Goal: Navigation & Orientation: Find specific page/section

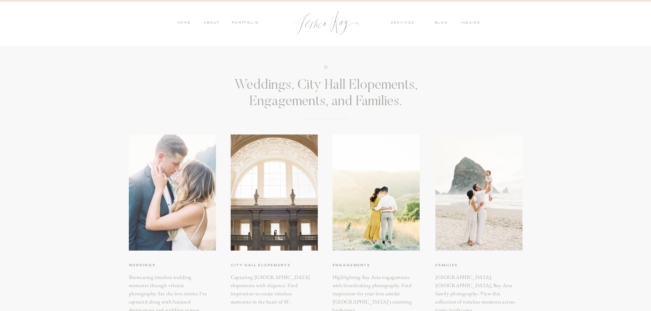
click at [199, 194] on div at bounding box center [172, 193] width 87 height 116
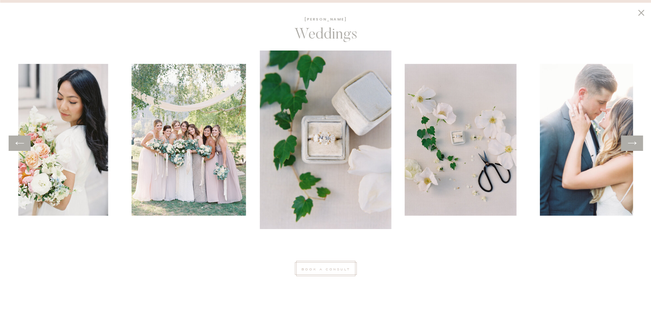
click at [633, 142] on icon at bounding box center [632, 143] width 10 height 11
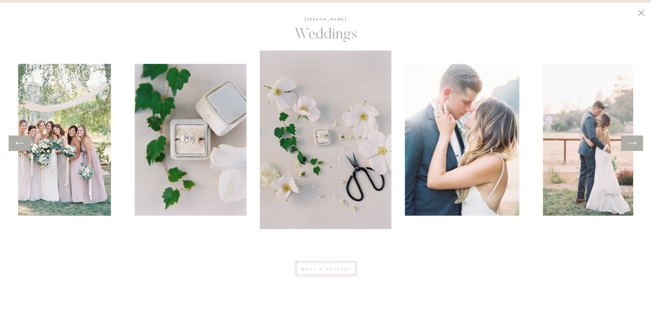
click at [633, 142] on icon at bounding box center [632, 143] width 10 height 11
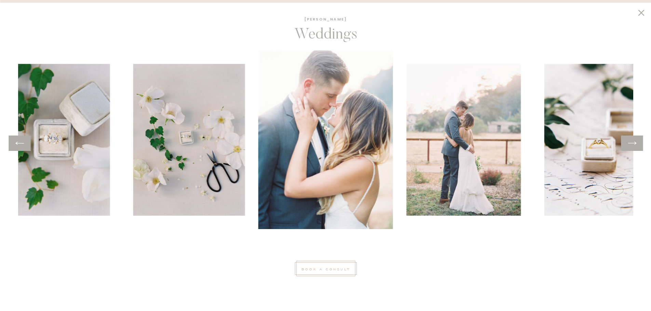
click at [633, 142] on icon at bounding box center [632, 143] width 10 height 11
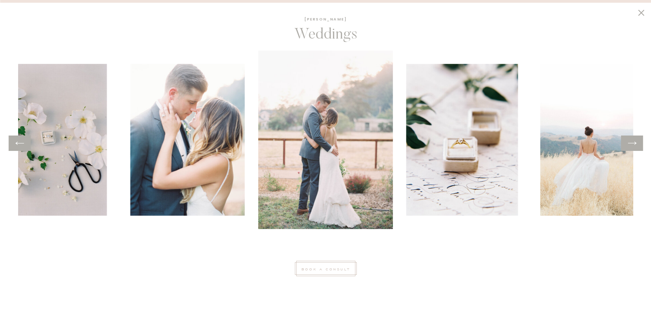
click at [633, 142] on icon at bounding box center [632, 143] width 10 height 11
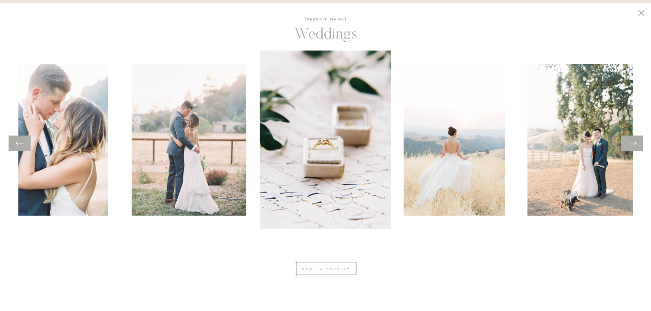
click at [637, 142] on div at bounding box center [632, 143] width 22 height 15
click at [628, 146] on icon at bounding box center [632, 143] width 10 height 11
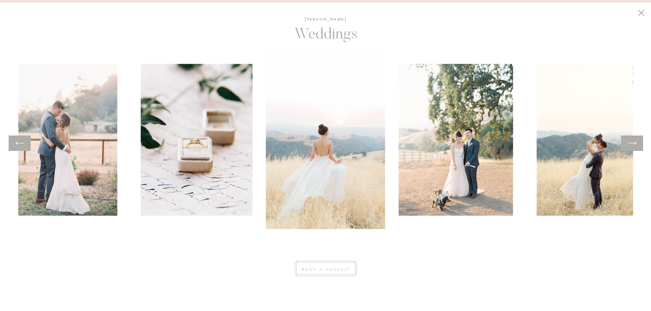
click at [628, 146] on icon at bounding box center [632, 143] width 10 height 11
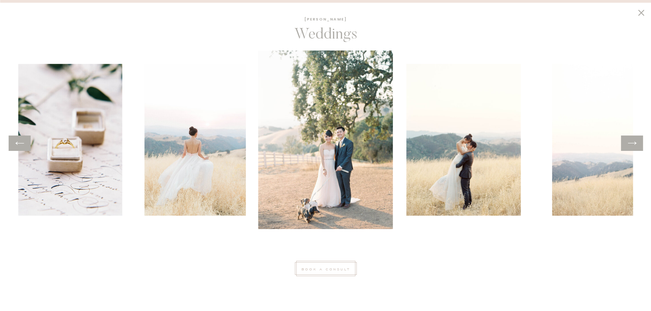
click at [628, 146] on icon at bounding box center [632, 143] width 10 height 11
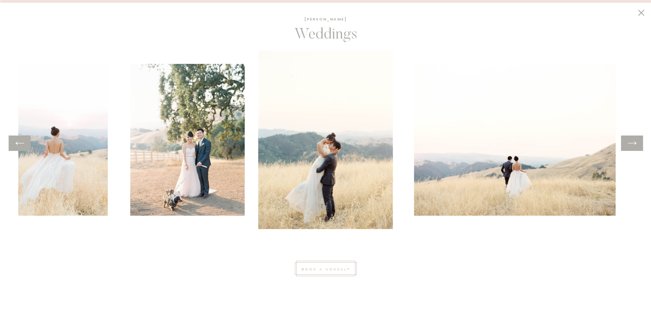
click at [628, 146] on icon at bounding box center [632, 143] width 10 height 11
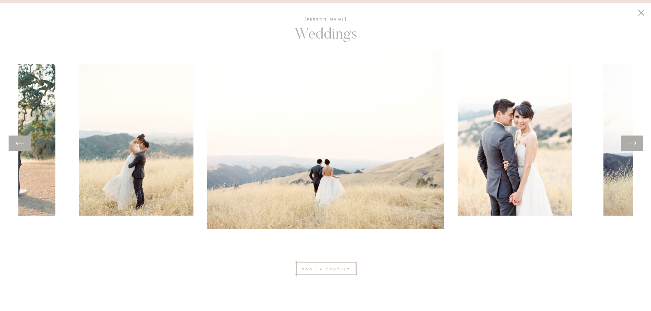
click at [628, 146] on icon at bounding box center [632, 143] width 10 height 11
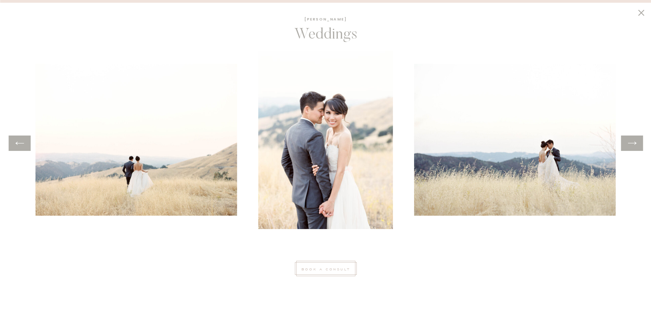
click at [628, 146] on icon at bounding box center [632, 143] width 10 height 11
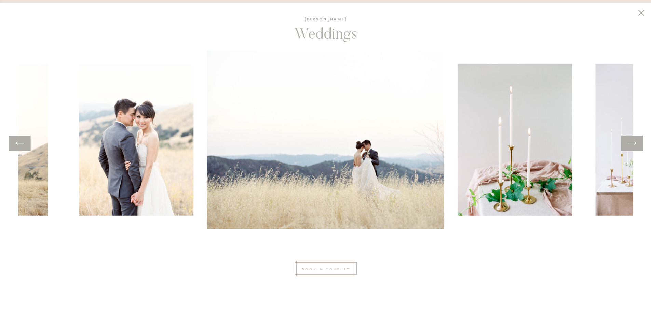
click at [628, 146] on icon at bounding box center [632, 143] width 10 height 11
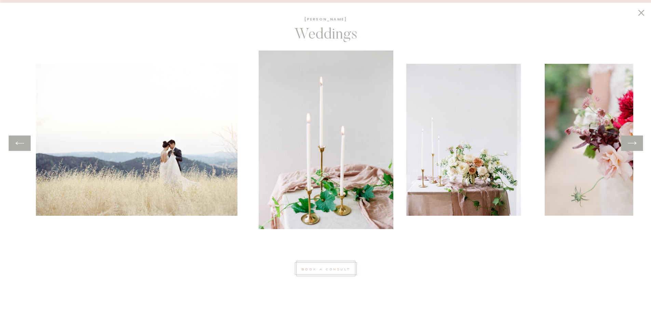
click at [628, 146] on icon at bounding box center [632, 143] width 10 height 11
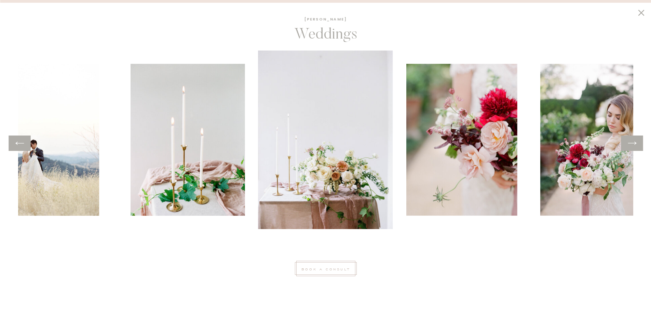
click at [628, 146] on icon at bounding box center [632, 143] width 10 height 11
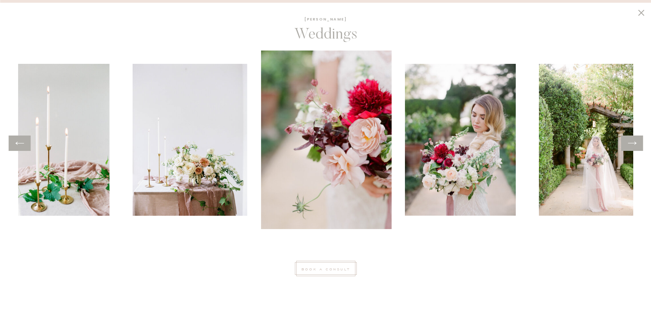
click at [628, 146] on icon at bounding box center [632, 143] width 10 height 11
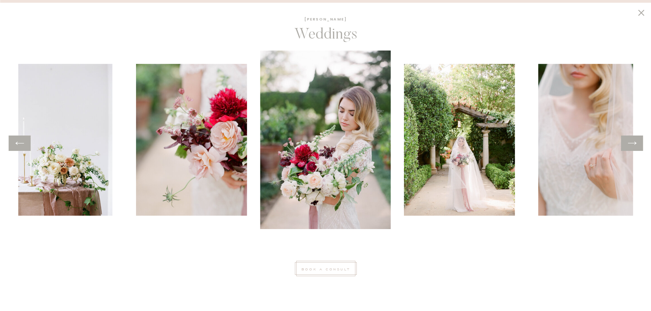
click at [628, 146] on icon at bounding box center [632, 143] width 10 height 11
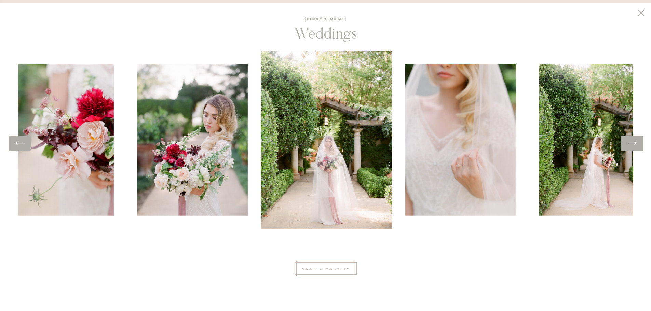
click at [628, 146] on icon at bounding box center [632, 143] width 10 height 11
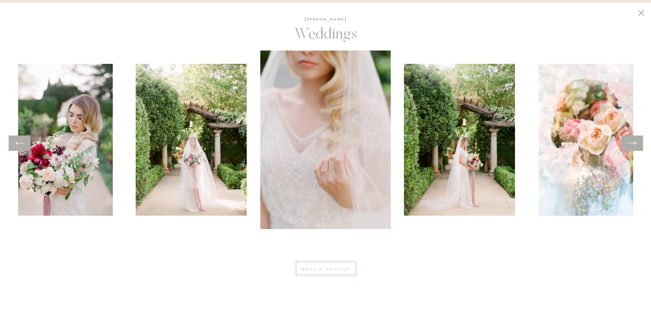
click at [628, 146] on icon at bounding box center [632, 143] width 10 height 11
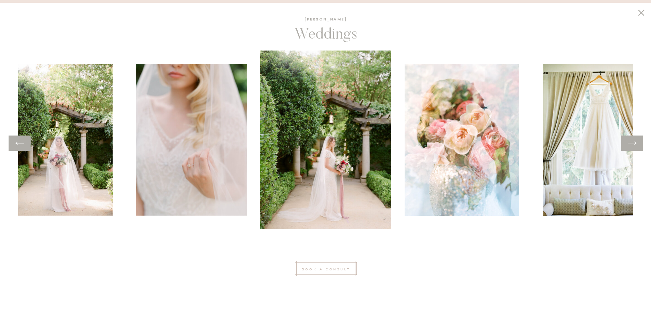
click at [628, 146] on icon at bounding box center [632, 143] width 10 height 11
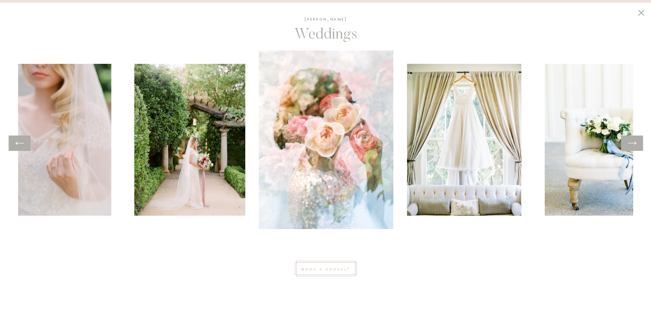
click at [628, 146] on icon at bounding box center [632, 143] width 10 height 11
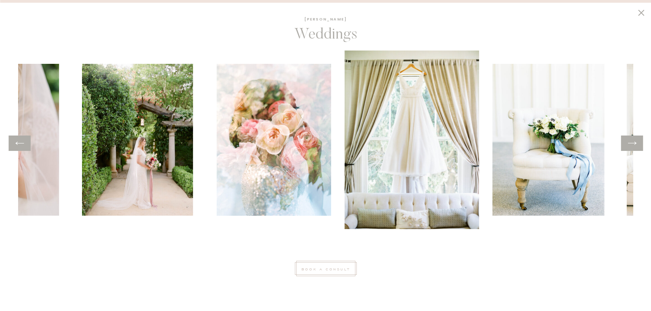
click at [628, 146] on icon at bounding box center [632, 143] width 10 height 11
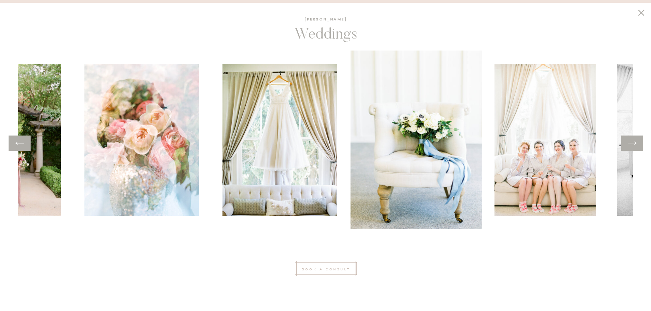
click at [628, 146] on icon at bounding box center [632, 143] width 10 height 11
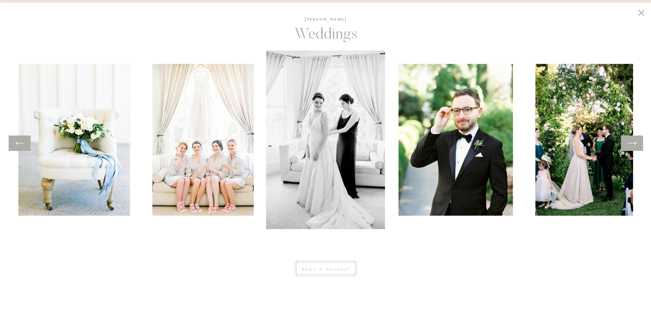
click at [628, 146] on icon at bounding box center [632, 143] width 10 height 11
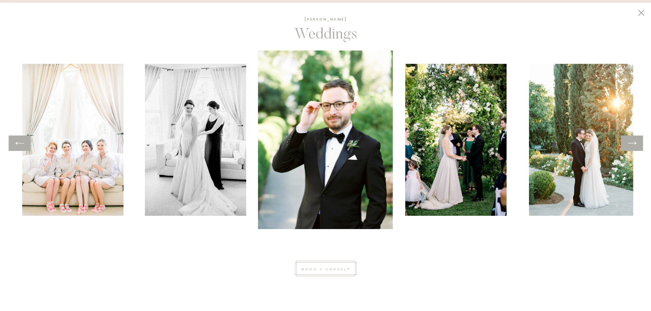
click at [628, 146] on icon at bounding box center [632, 143] width 10 height 11
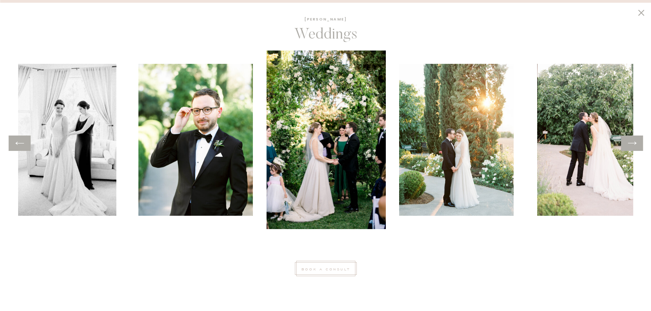
click at [628, 146] on icon at bounding box center [632, 143] width 10 height 11
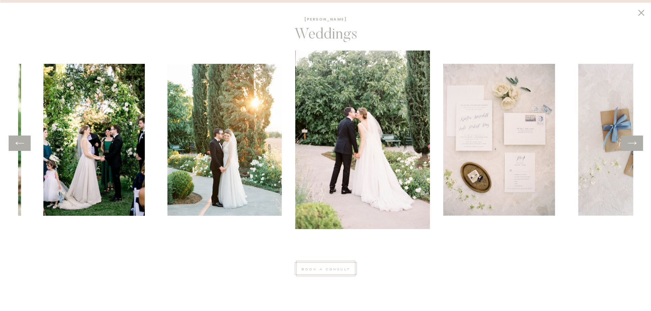
click at [628, 146] on icon at bounding box center [632, 143] width 10 height 11
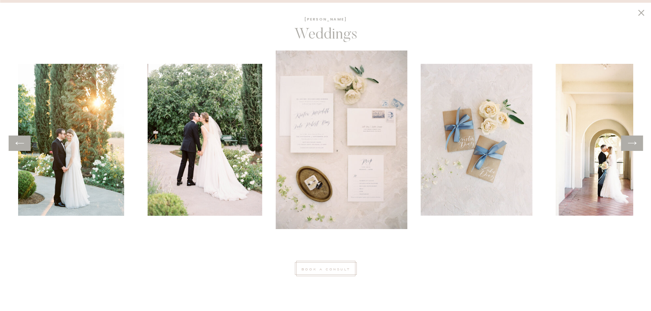
click at [628, 146] on icon at bounding box center [632, 143] width 10 height 11
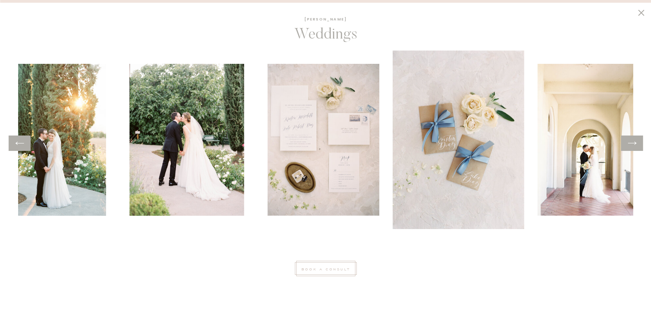
click at [628, 146] on icon at bounding box center [632, 143] width 10 height 11
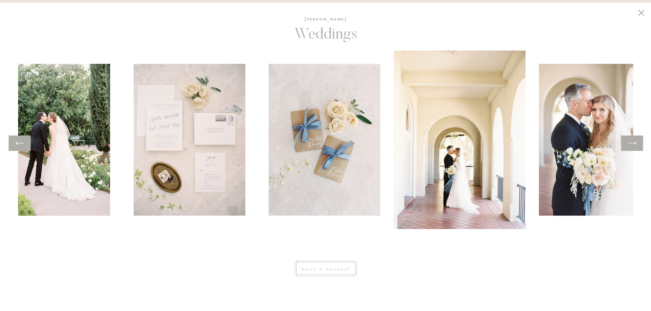
click at [628, 146] on icon at bounding box center [632, 143] width 10 height 11
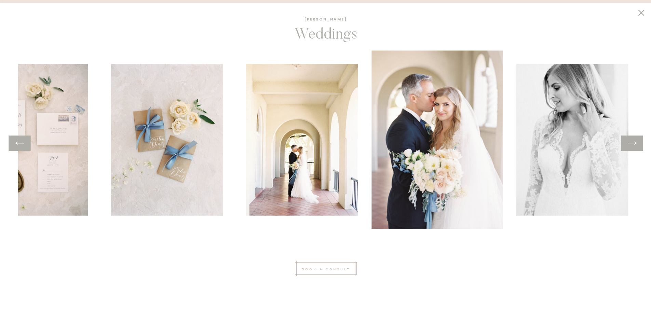
click at [628, 146] on icon at bounding box center [632, 143] width 10 height 11
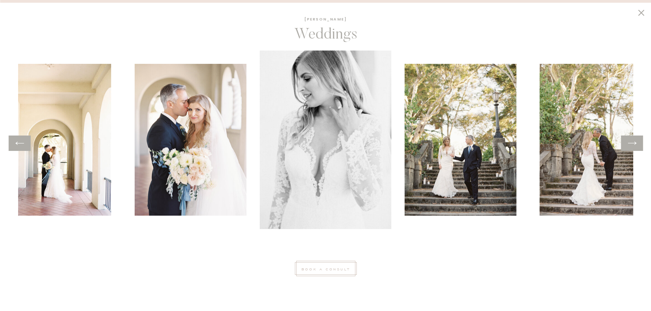
click at [628, 146] on icon at bounding box center [632, 143] width 10 height 11
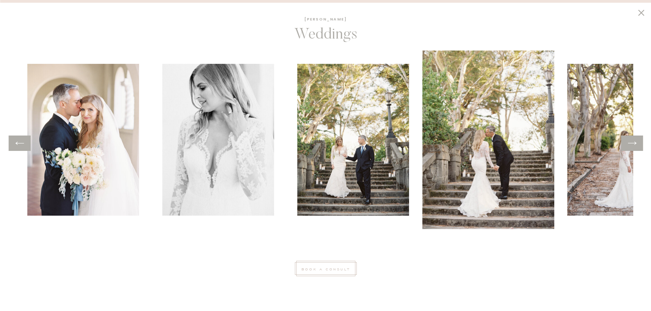
click at [628, 146] on icon at bounding box center [632, 143] width 10 height 11
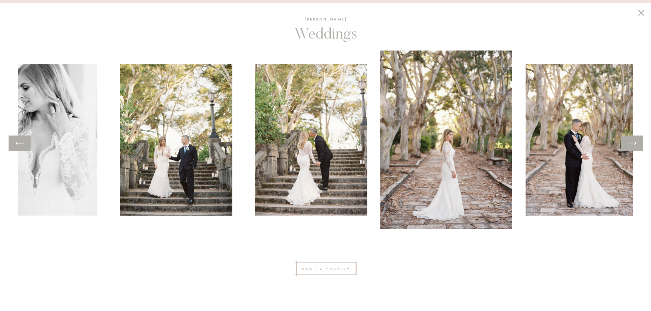
click at [628, 146] on icon at bounding box center [632, 143] width 10 height 11
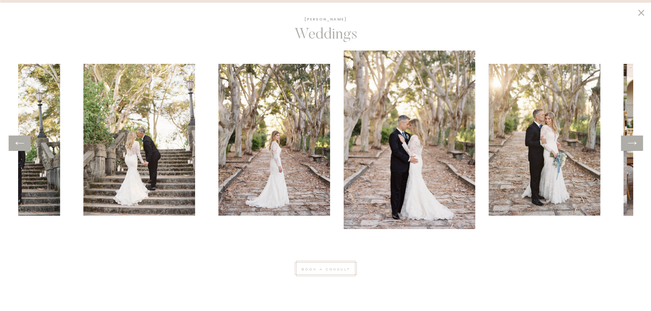
click at [628, 146] on icon at bounding box center [632, 143] width 10 height 11
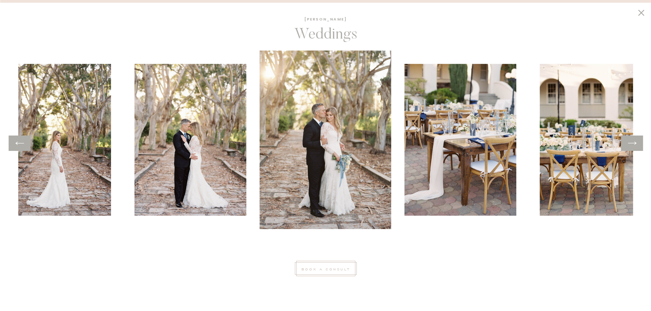
click at [628, 146] on icon at bounding box center [632, 143] width 10 height 11
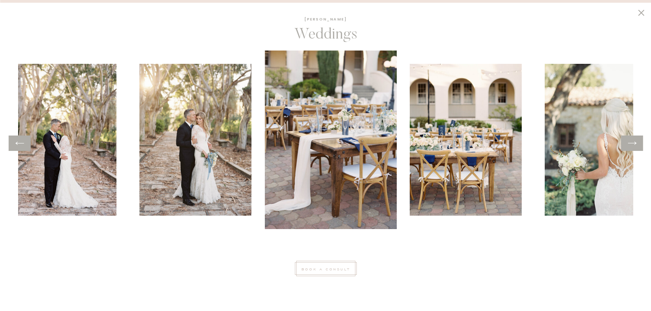
click at [628, 146] on icon at bounding box center [632, 143] width 10 height 11
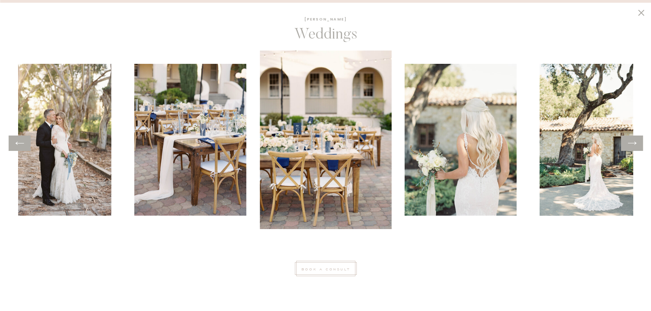
click at [628, 146] on icon at bounding box center [632, 143] width 10 height 11
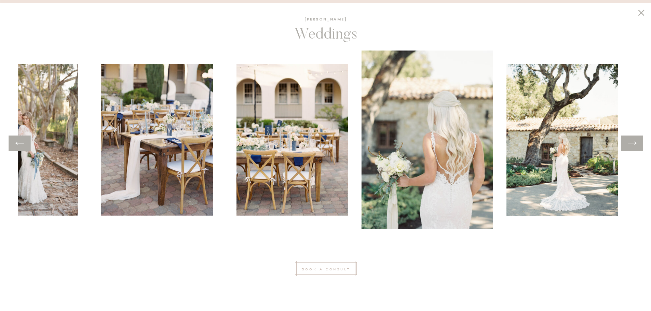
click at [628, 146] on icon at bounding box center [632, 143] width 10 height 11
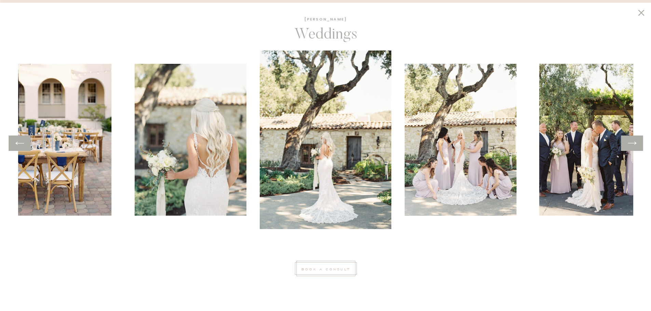
click at [628, 146] on icon at bounding box center [632, 143] width 10 height 11
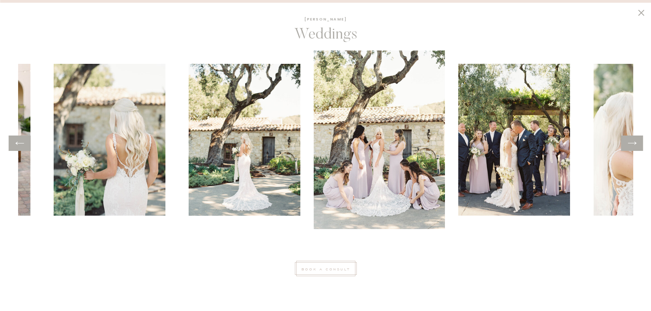
click at [628, 146] on icon at bounding box center [632, 143] width 10 height 11
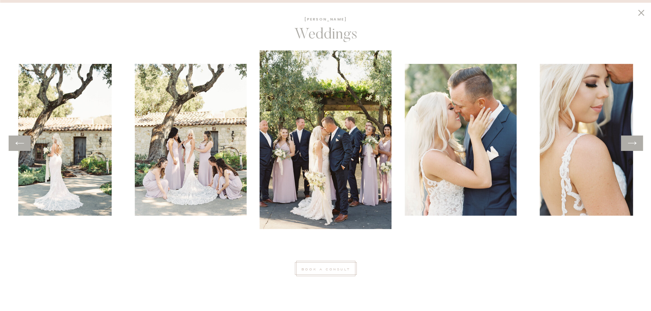
click at [628, 146] on icon at bounding box center [632, 143] width 10 height 11
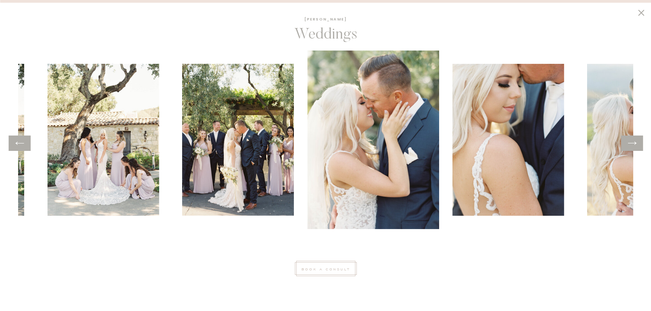
click at [628, 146] on icon at bounding box center [632, 143] width 10 height 11
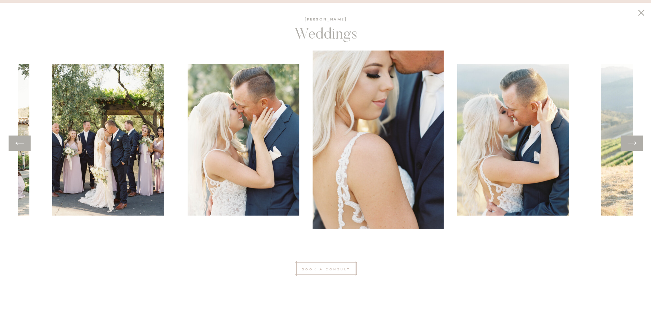
click at [628, 146] on icon at bounding box center [632, 143] width 10 height 11
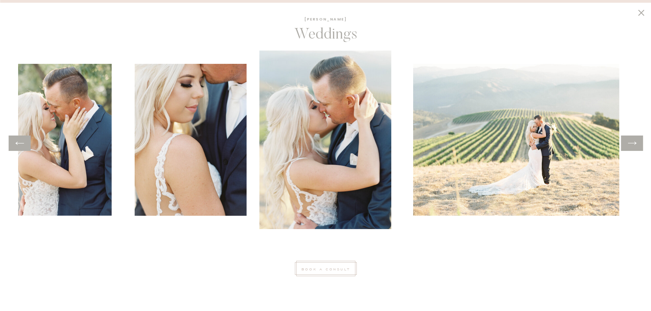
click at [628, 146] on icon at bounding box center [632, 143] width 10 height 11
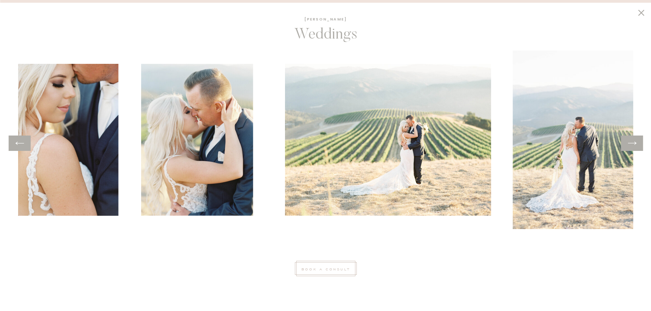
click at [628, 146] on icon at bounding box center [632, 143] width 10 height 11
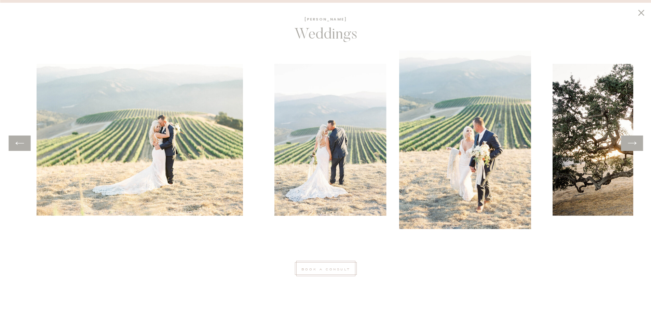
click at [628, 146] on icon at bounding box center [632, 143] width 10 height 11
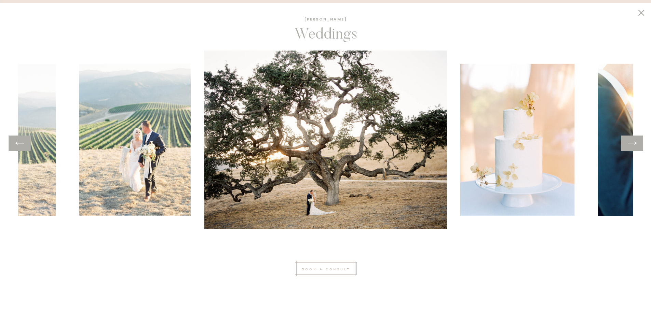
click at [628, 146] on icon at bounding box center [632, 143] width 10 height 11
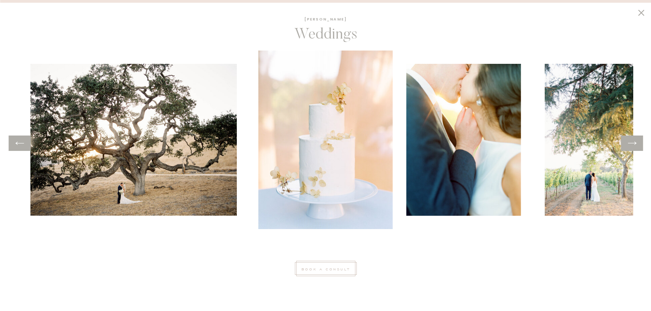
click at [628, 146] on icon at bounding box center [632, 143] width 10 height 11
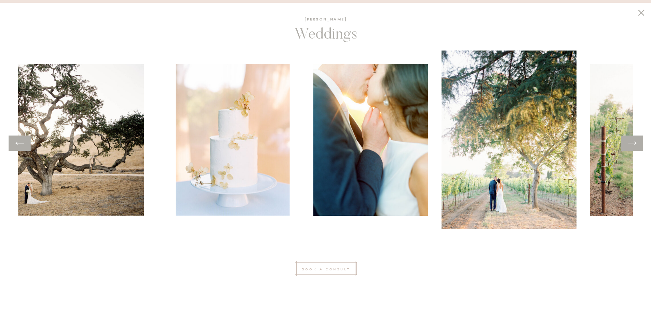
click at [628, 146] on icon at bounding box center [632, 143] width 10 height 11
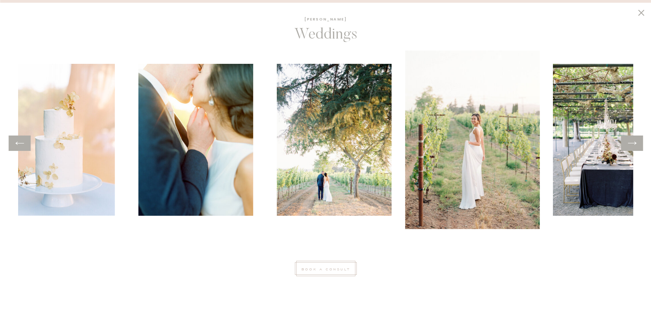
click at [628, 146] on icon at bounding box center [632, 143] width 10 height 11
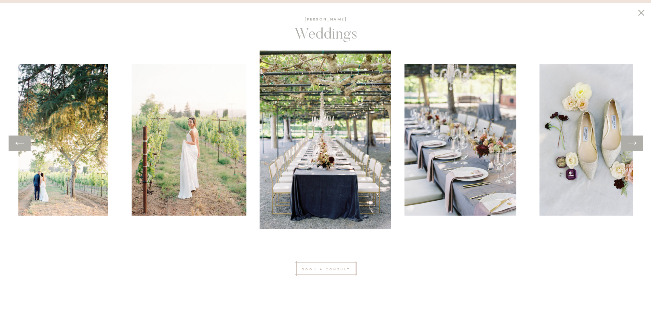
click at [628, 146] on icon at bounding box center [632, 143] width 10 height 11
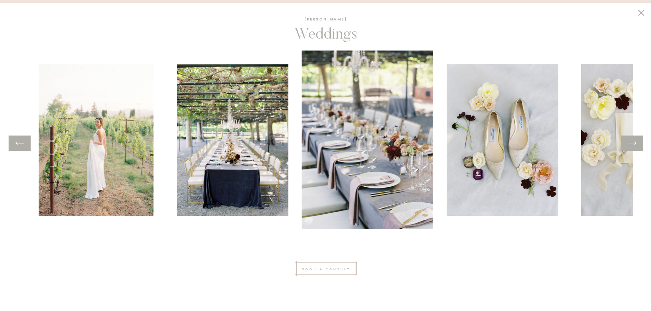
click at [628, 146] on icon at bounding box center [632, 143] width 10 height 11
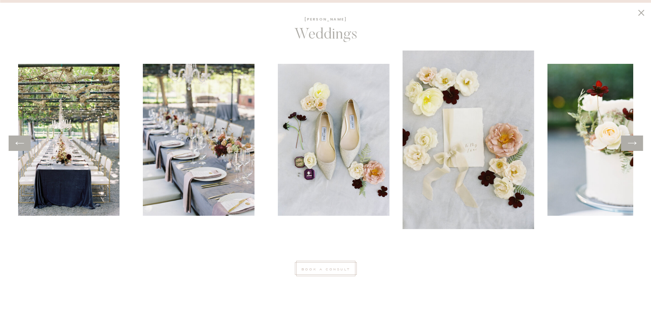
click at [628, 146] on icon at bounding box center [632, 143] width 10 height 11
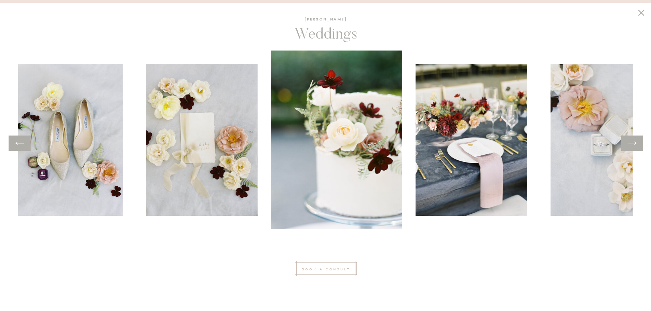
click at [628, 146] on icon at bounding box center [632, 143] width 10 height 11
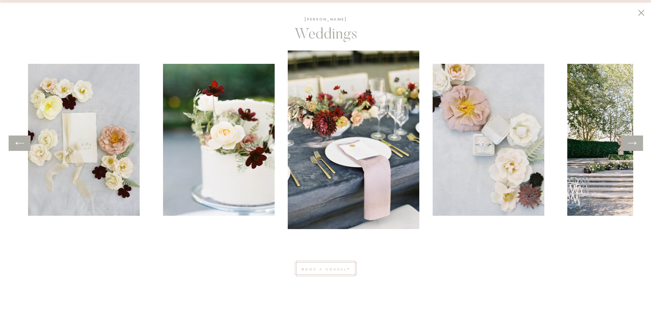
click at [628, 146] on icon at bounding box center [632, 143] width 10 height 11
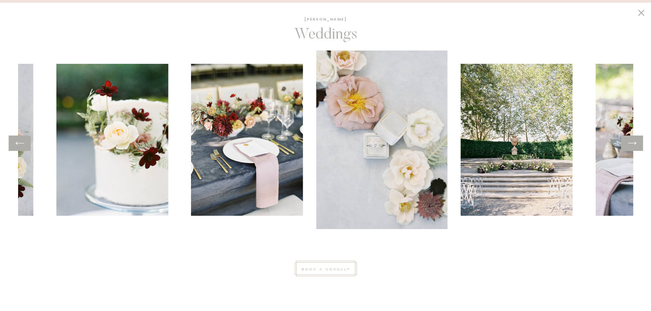
click at [628, 146] on icon at bounding box center [632, 143] width 10 height 11
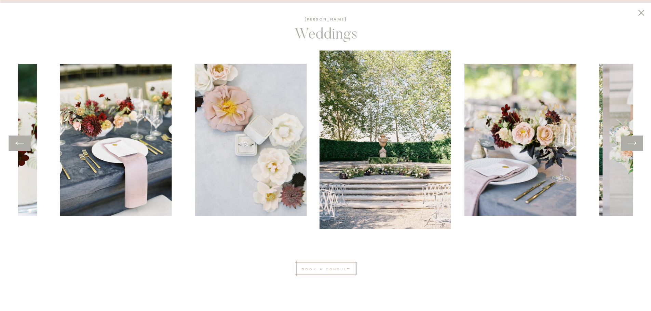
click at [628, 146] on icon at bounding box center [632, 143] width 10 height 11
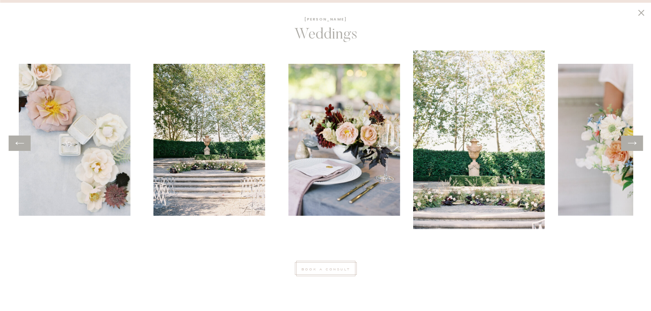
click at [628, 146] on icon at bounding box center [632, 143] width 10 height 11
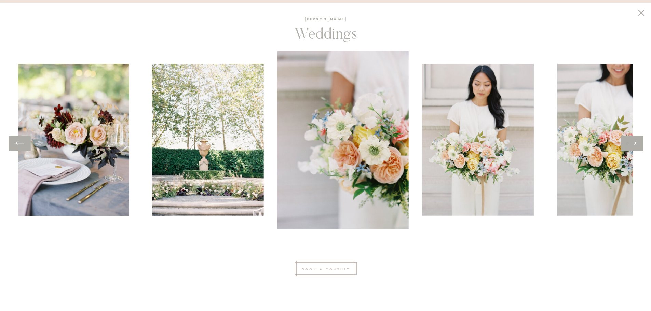
click at [628, 146] on icon at bounding box center [632, 143] width 10 height 11
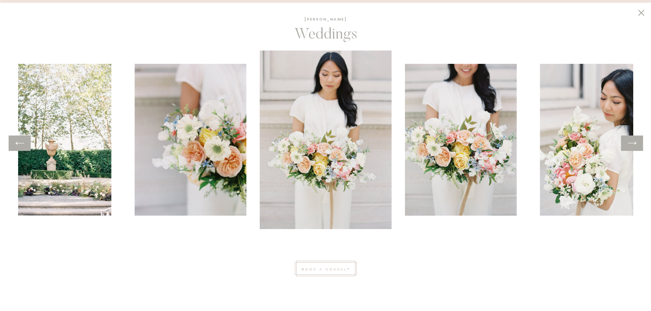
click at [628, 146] on icon at bounding box center [632, 143] width 10 height 11
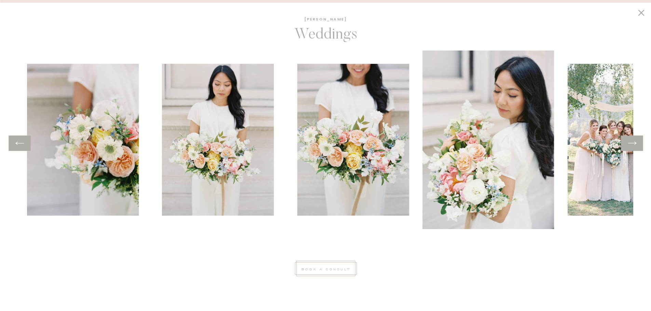
click at [628, 146] on icon at bounding box center [632, 143] width 10 height 11
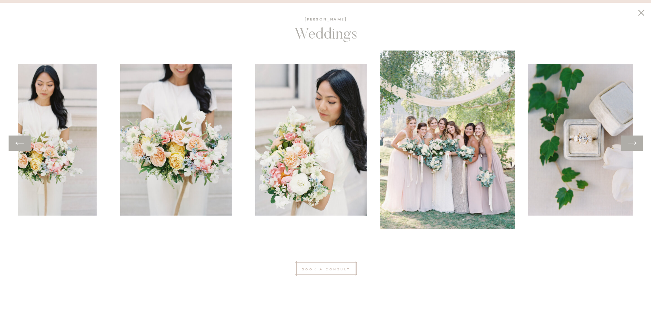
click at [628, 146] on icon at bounding box center [632, 143] width 10 height 11
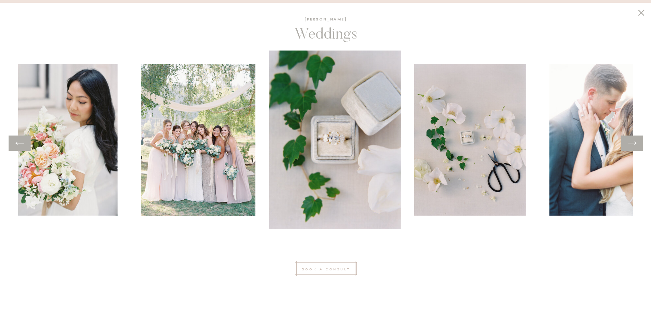
click at [628, 146] on icon at bounding box center [632, 143] width 10 height 11
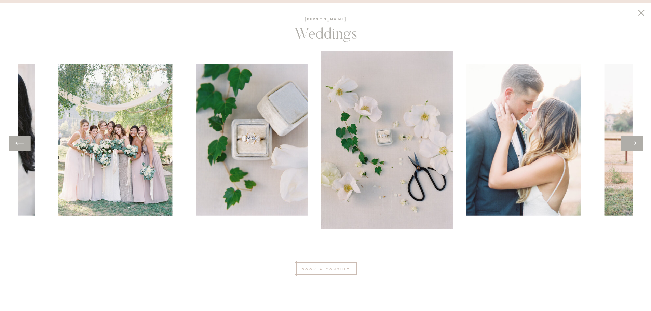
click at [628, 146] on icon at bounding box center [632, 143] width 10 height 11
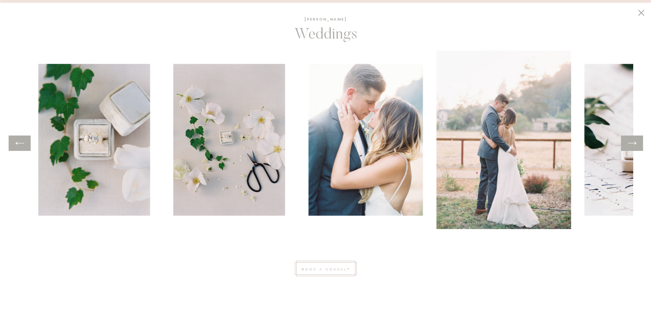
click at [628, 146] on icon at bounding box center [632, 143] width 10 height 11
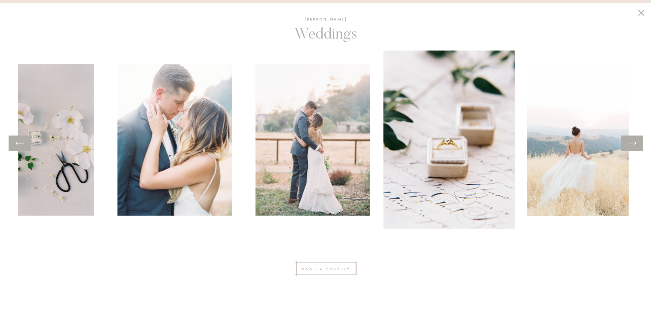
click at [628, 146] on icon at bounding box center [632, 143] width 10 height 11
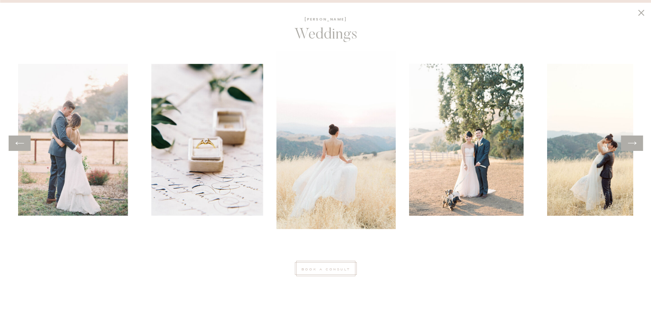
click at [628, 146] on icon at bounding box center [632, 143] width 10 height 11
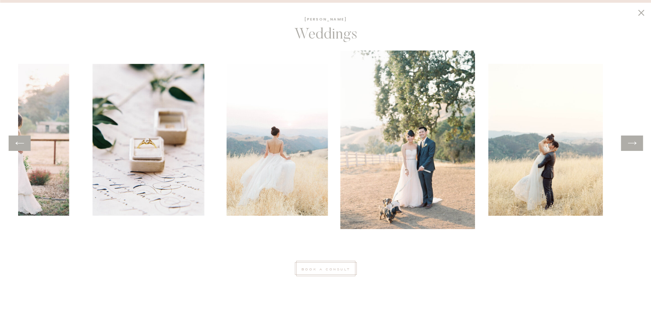
click at [628, 146] on icon at bounding box center [632, 143] width 10 height 11
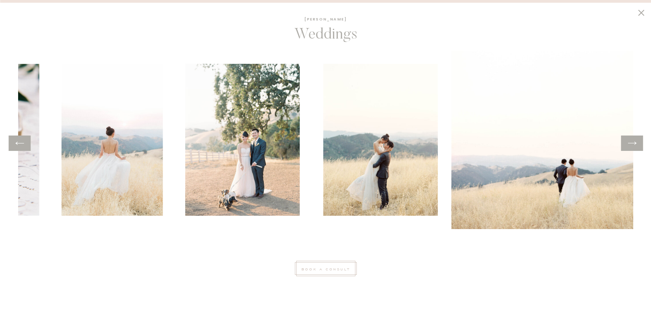
click at [628, 146] on icon at bounding box center [632, 143] width 10 height 11
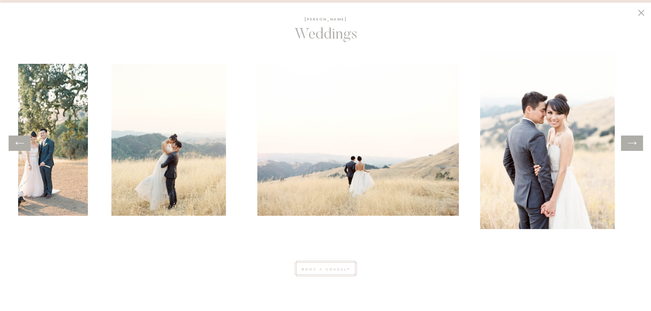
click at [628, 146] on icon at bounding box center [632, 143] width 10 height 11
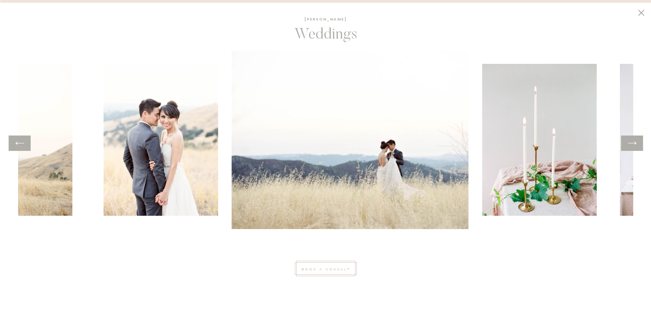
click at [628, 146] on icon at bounding box center [632, 143] width 10 height 11
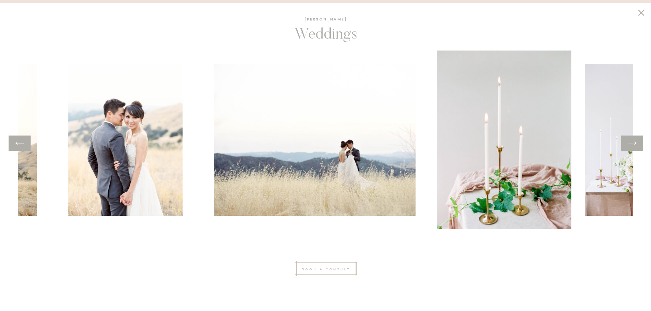
click at [628, 146] on icon at bounding box center [632, 143] width 10 height 11
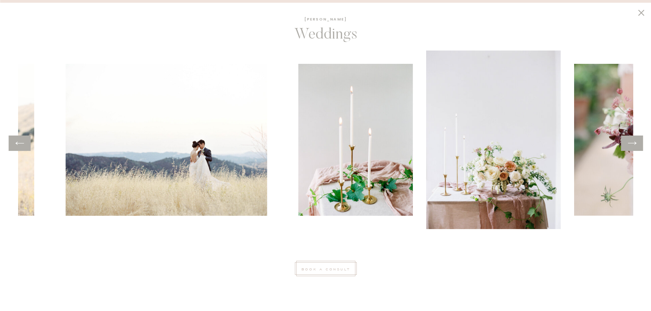
click at [628, 146] on icon at bounding box center [632, 143] width 10 height 11
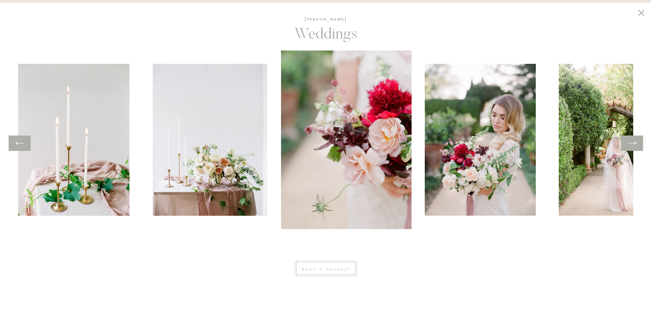
click at [628, 146] on icon at bounding box center [632, 143] width 10 height 11
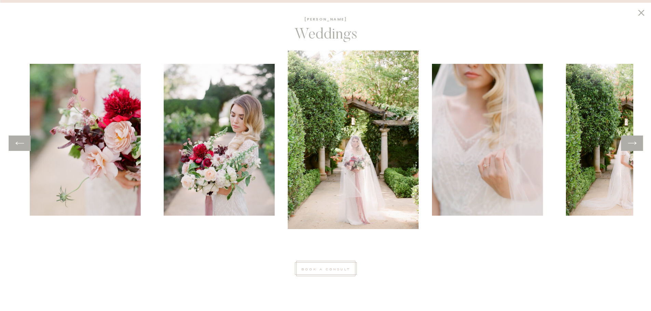
click at [628, 146] on icon at bounding box center [632, 143] width 10 height 11
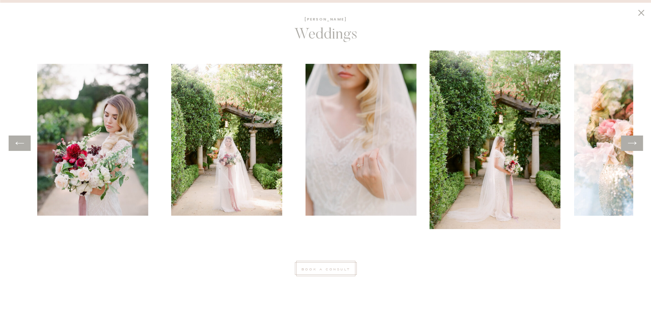
click at [628, 146] on icon at bounding box center [632, 143] width 10 height 11
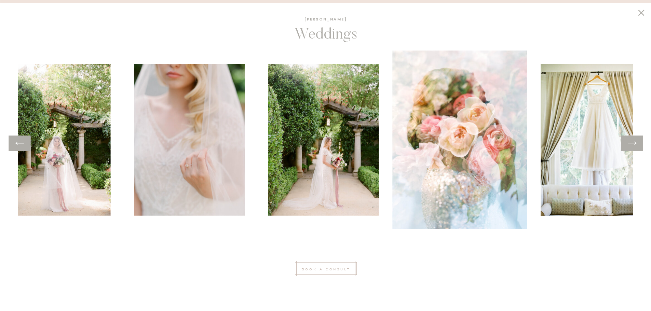
click at [628, 146] on icon at bounding box center [632, 143] width 10 height 11
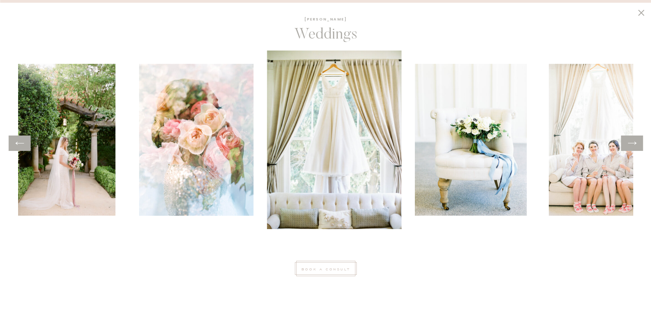
click at [628, 146] on icon at bounding box center [632, 143] width 10 height 11
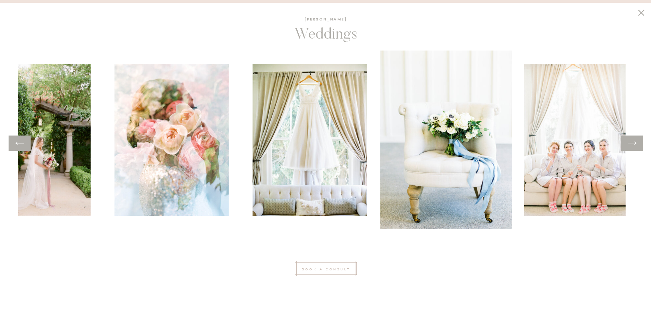
click at [628, 146] on icon at bounding box center [632, 143] width 10 height 11
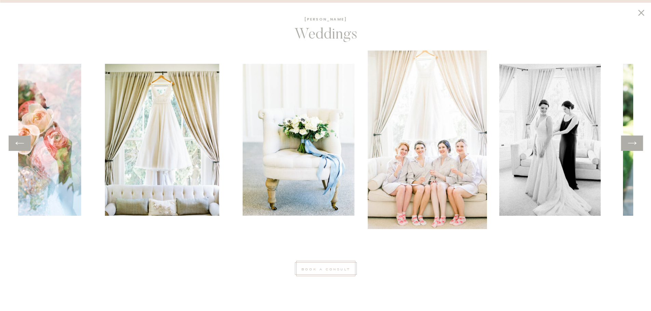
click at [628, 146] on icon at bounding box center [632, 143] width 10 height 11
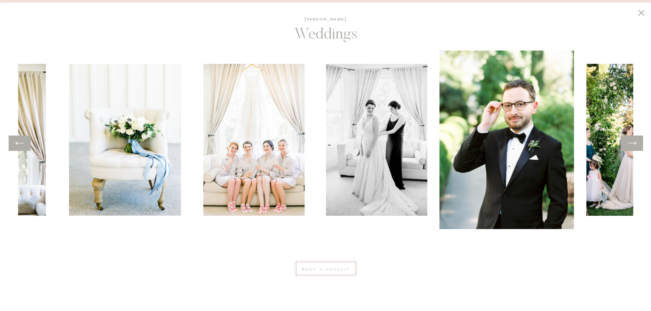
click at [628, 146] on icon at bounding box center [632, 143] width 10 height 11
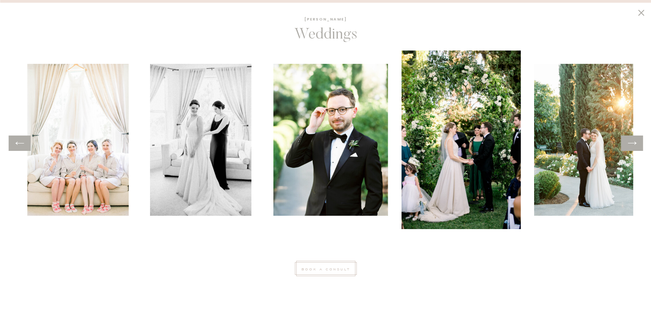
click at [628, 146] on icon at bounding box center [632, 143] width 10 height 11
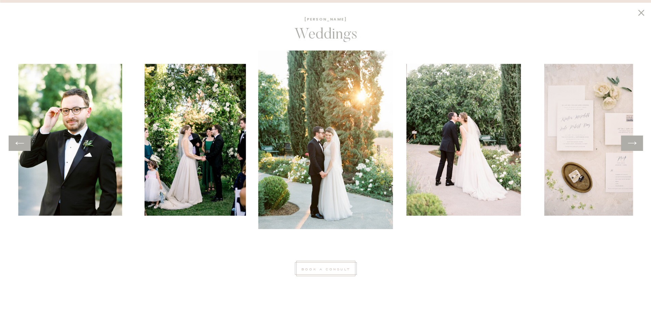
click at [643, 12] on icon at bounding box center [642, 13] width 12 height 11
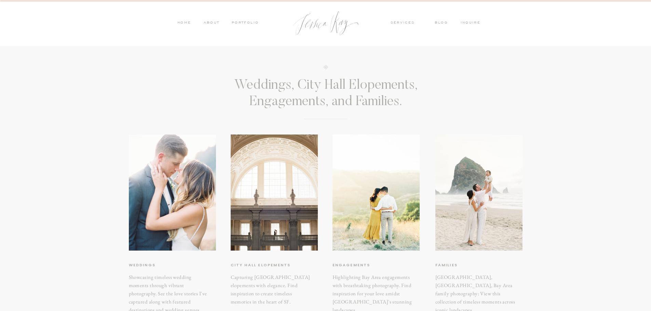
click at [213, 23] on nav "ABOUT" at bounding box center [211, 23] width 18 height 6
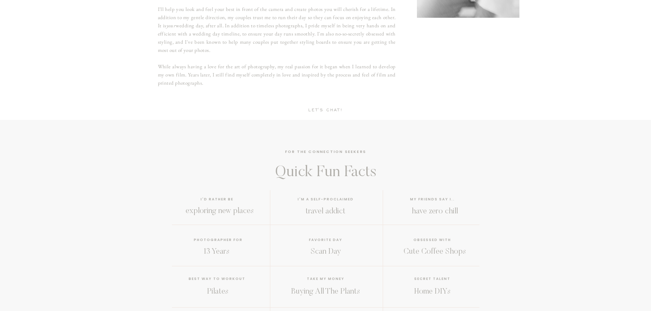
scroll to position [446, 0]
